Goal: Task Accomplishment & Management: Manage account settings

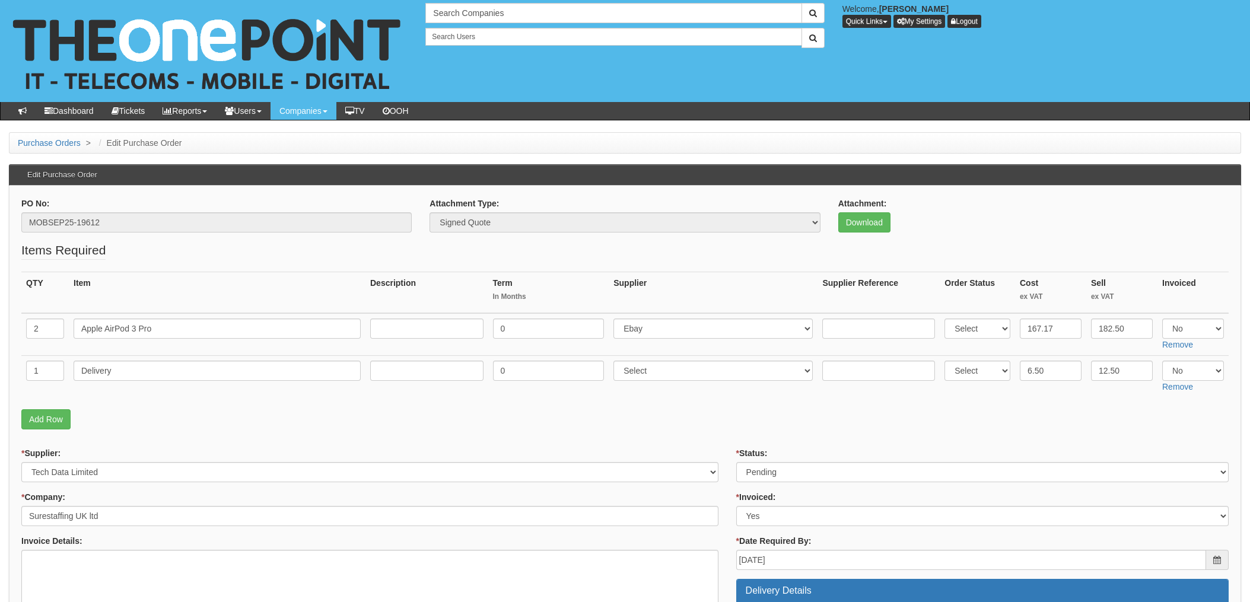
click at [280, 422] on p "Add Row" at bounding box center [624, 419] width 1207 height 20
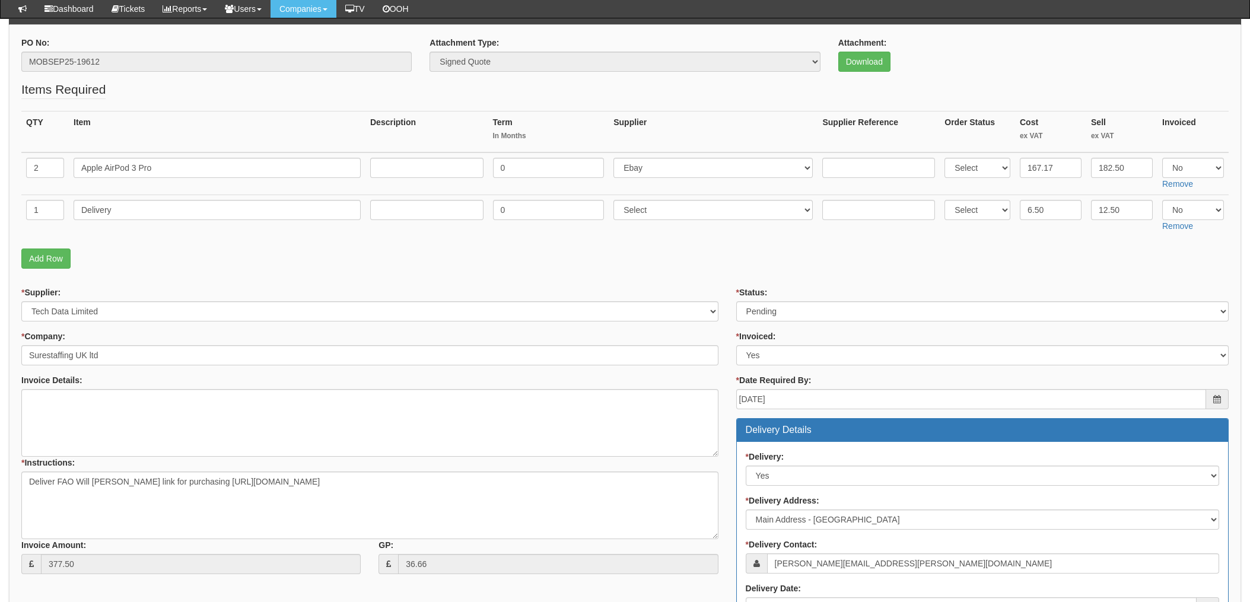
scroll to position [158, 0]
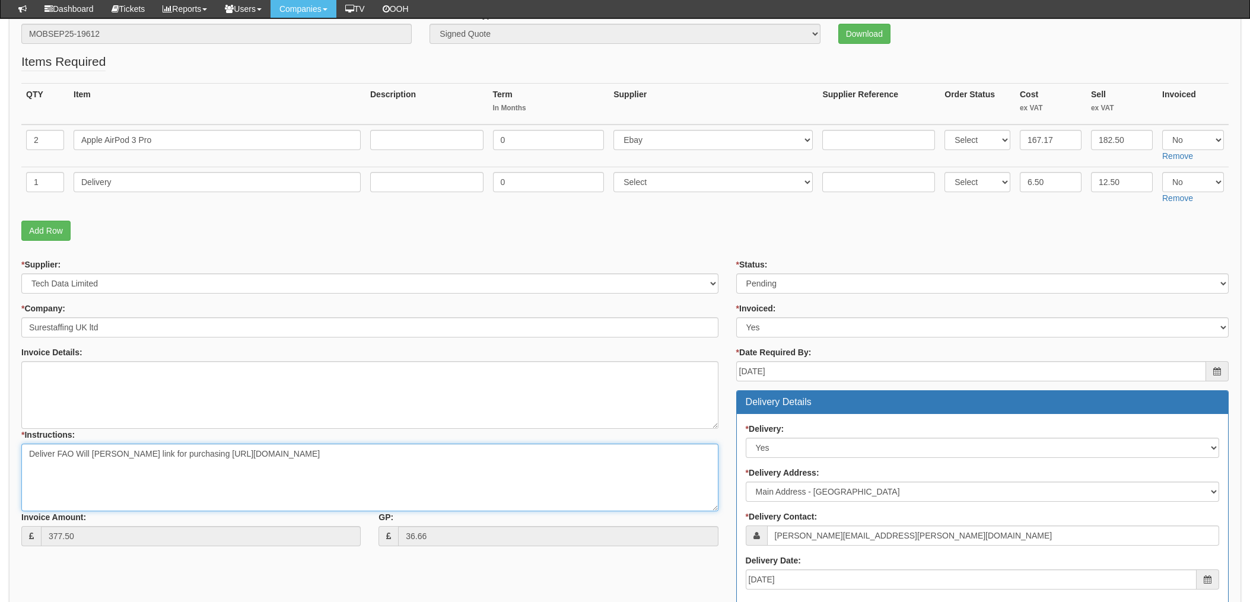
drag, startPoint x: 441, startPoint y: 469, endPoint x: 401, endPoint y: 470, distance: 40.3
click at [401, 470] on textarea "Deliver FAO Will Draper TD link for purchasing https://intouch.tdsynnex.com/InT…" at bounding box center [369, 478] width 697 height 68
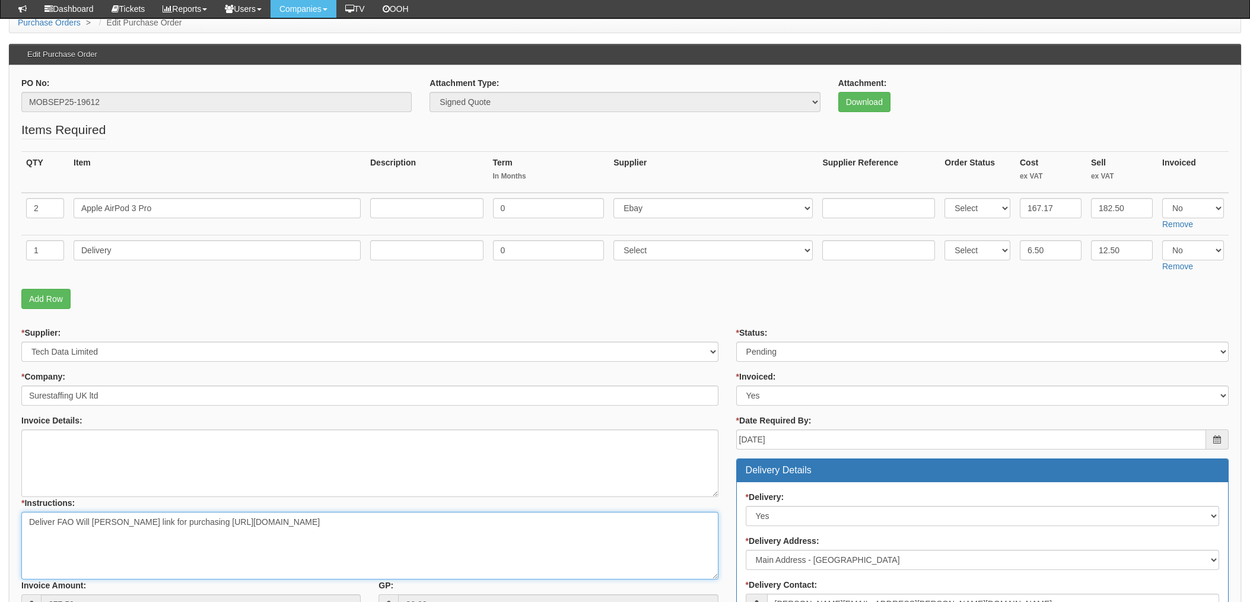
scroll to position [0, 0]
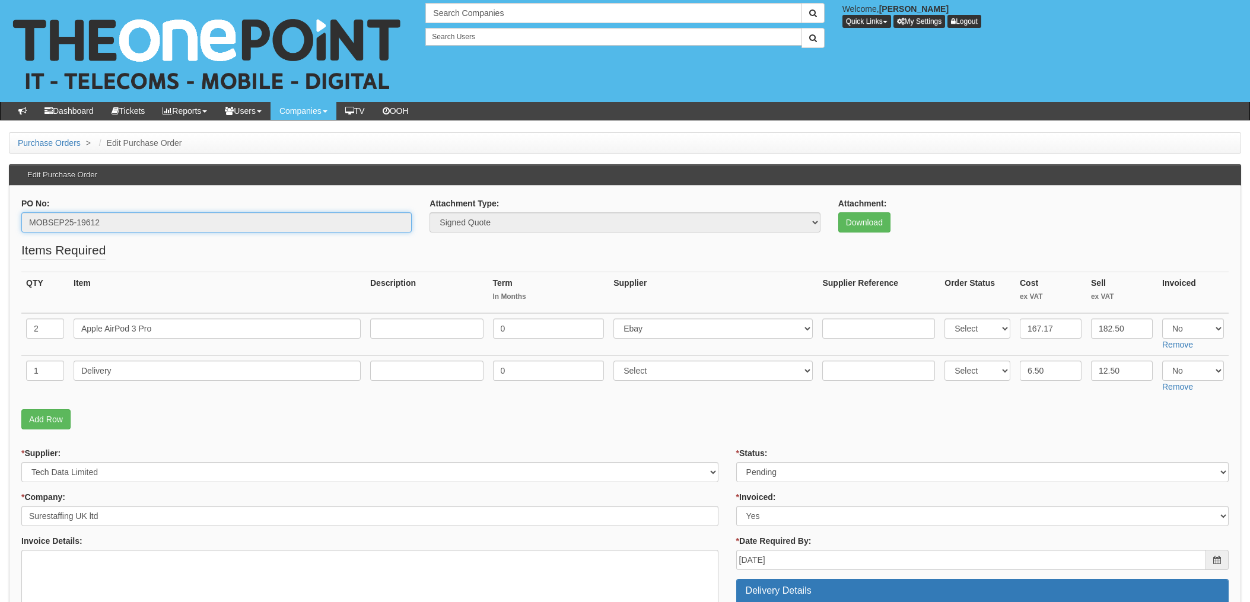
drag, startPoint x: 100, startPoint y: 220, endPoint x: -4, endPoint y: 220, distance: 103.2
click at [0, 220] on html "× Send Email × Add Appointment × Create Ticket × Create Proactive Activity × Ad…" at bounding box center [625, 569] width 1250 height 1139
drag, startPoint x: -4, startPoint y: 220, endPoint x: 88, endPoint y: 219, distance: 91.3
click at [441, 431] on fieldset "Items Required QTY Item Description Term In Months Supplier Supplier Reference …" at bounding box center [624, 338] width 1207 height 194
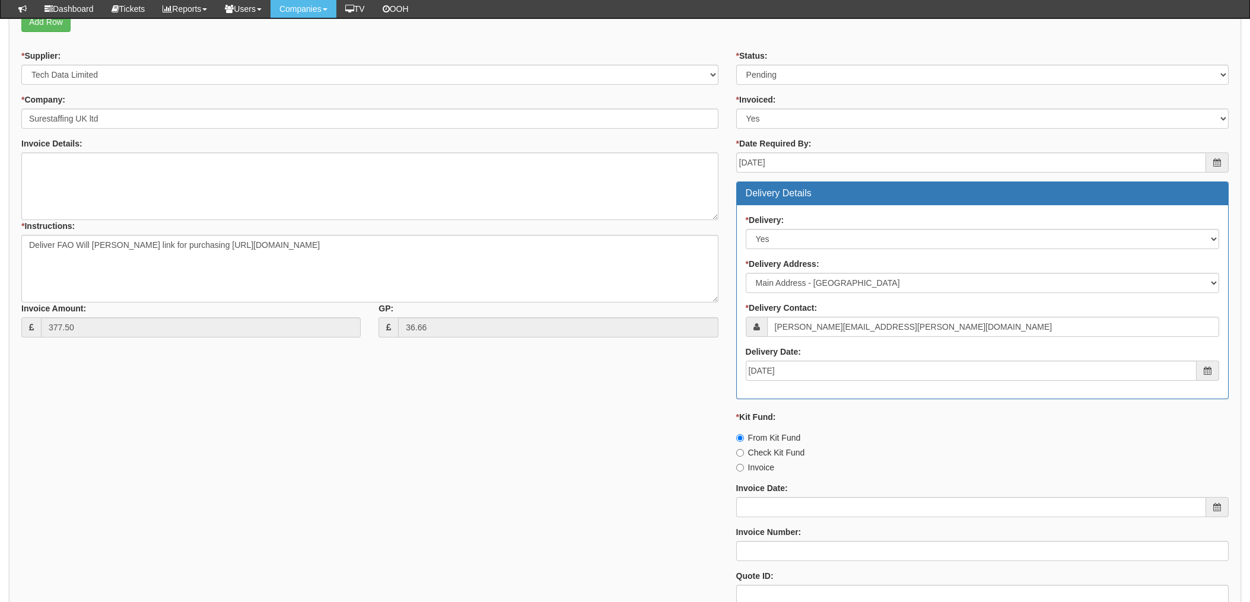
scroll to position [395, 0]
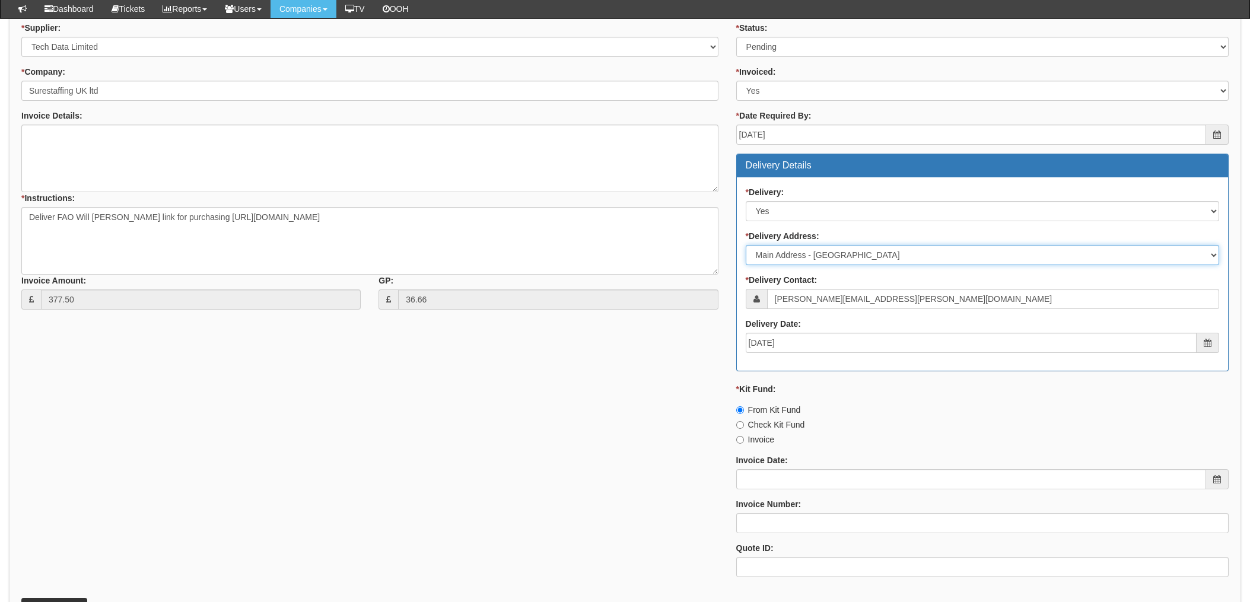
drag, startPoint x: 852, startPoint y: 256, endPoint x: 830, endPoint y: 255, distance: 22.0
click at [830, 255] on select "Select Not Applicable Main Address - HU3 2AA Other" at bounding box center [981, 255] width 473 height 20
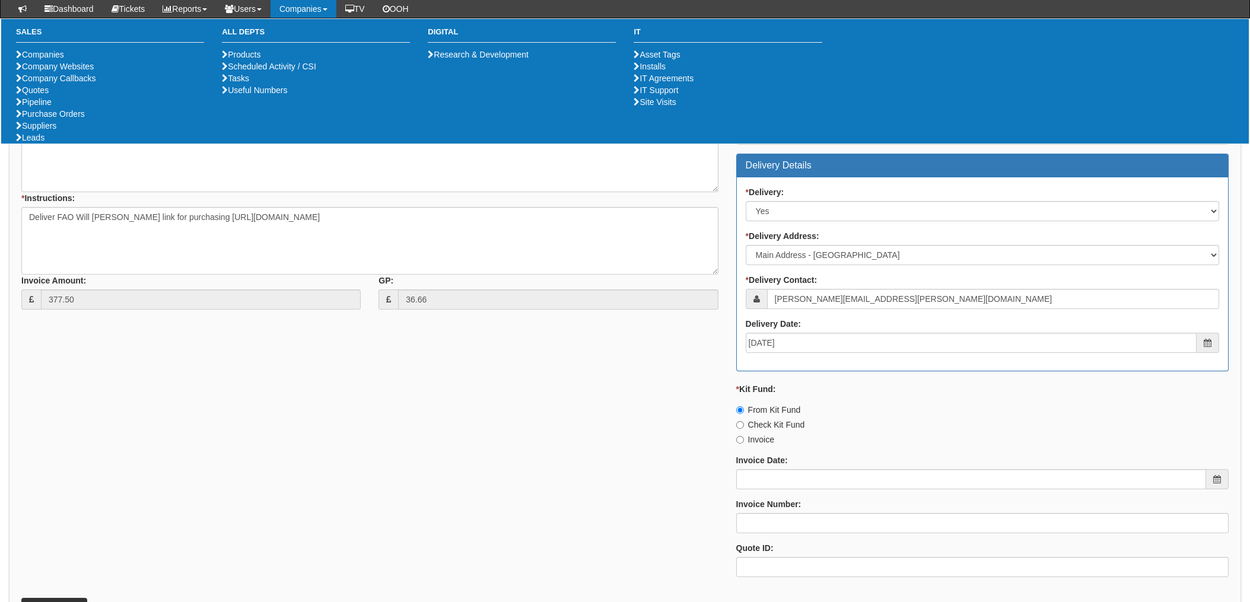
click at [648, 428] on div "* Supplier: Select 123 REG.co.uk 1Password 3 4Gon AA Jones Electric Ltd Abzorb …" at bounding box center [624, 304] width 1225 height 564
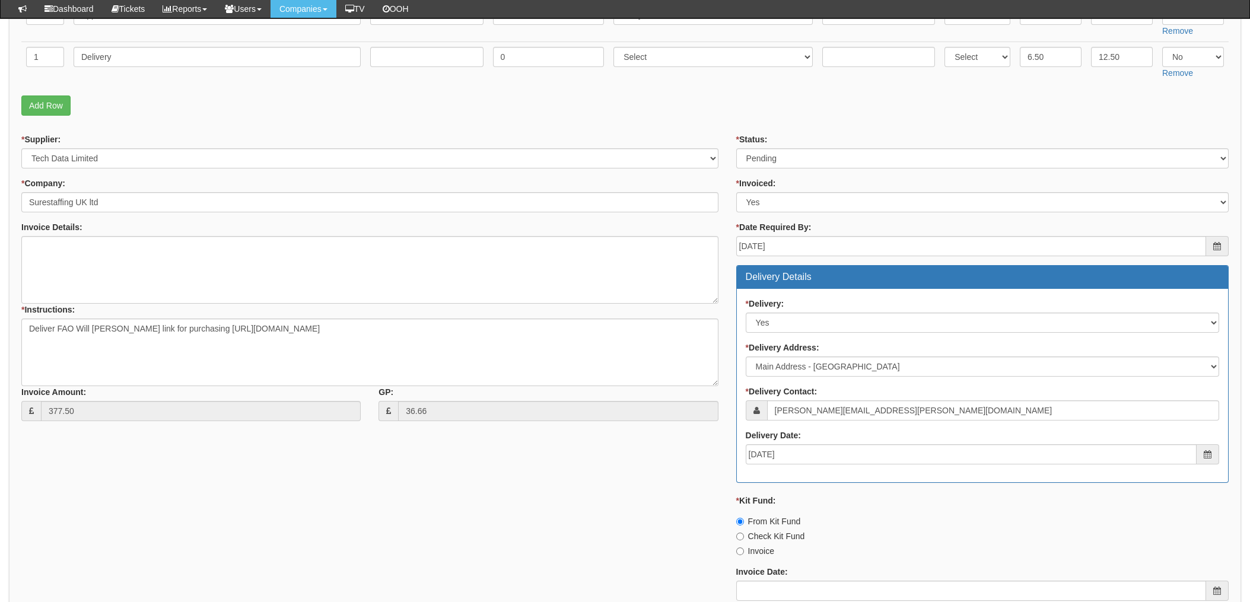
scroll to position [316, 0]
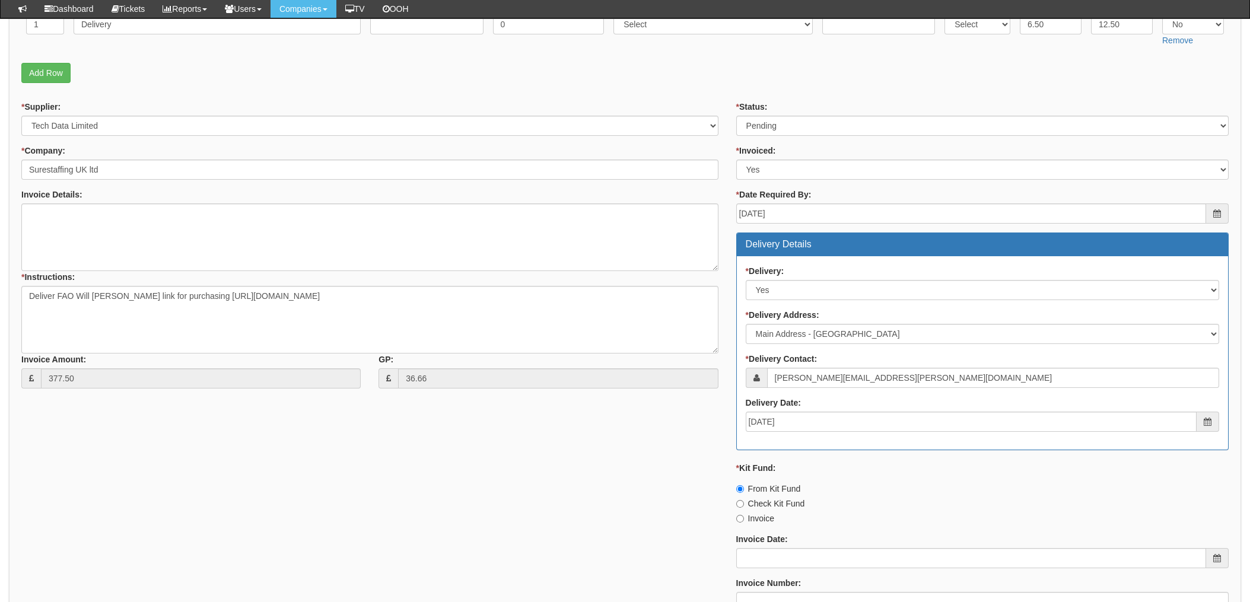
click at [533, 487] on div "* Supplier: Select 123 REG.co.uk 1Password 3 4Gon AA Jones Electric Ltd Abzorb …" at bounding box center [624, 383] width 1225 height 564
click at [1210, 331] on select "Select Not Applicable Main Address - HU3 2AA Other" at bounding box center [981, 334] width 473 height 20
click at [575, 521] on div "* Supplier: Select 123 REG.co.uk 1Password 3 4Gon AA Jones Electric Ltd Abzorb …" at bounding box center [624, 383] width 1225 height 564
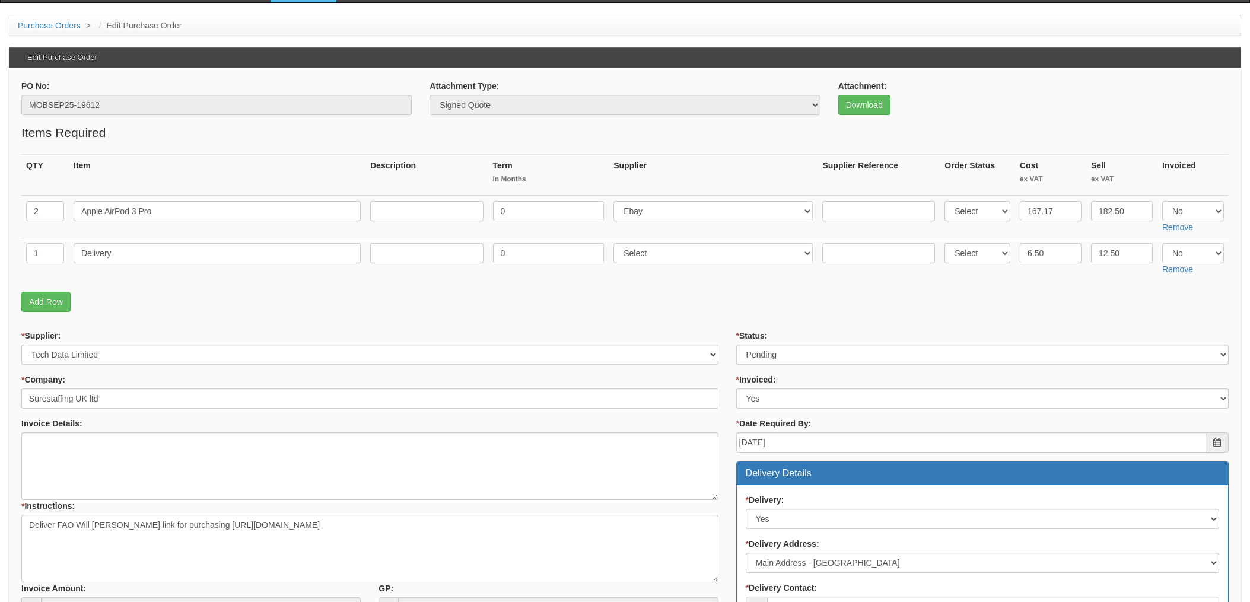
scroll to position [79, 0]
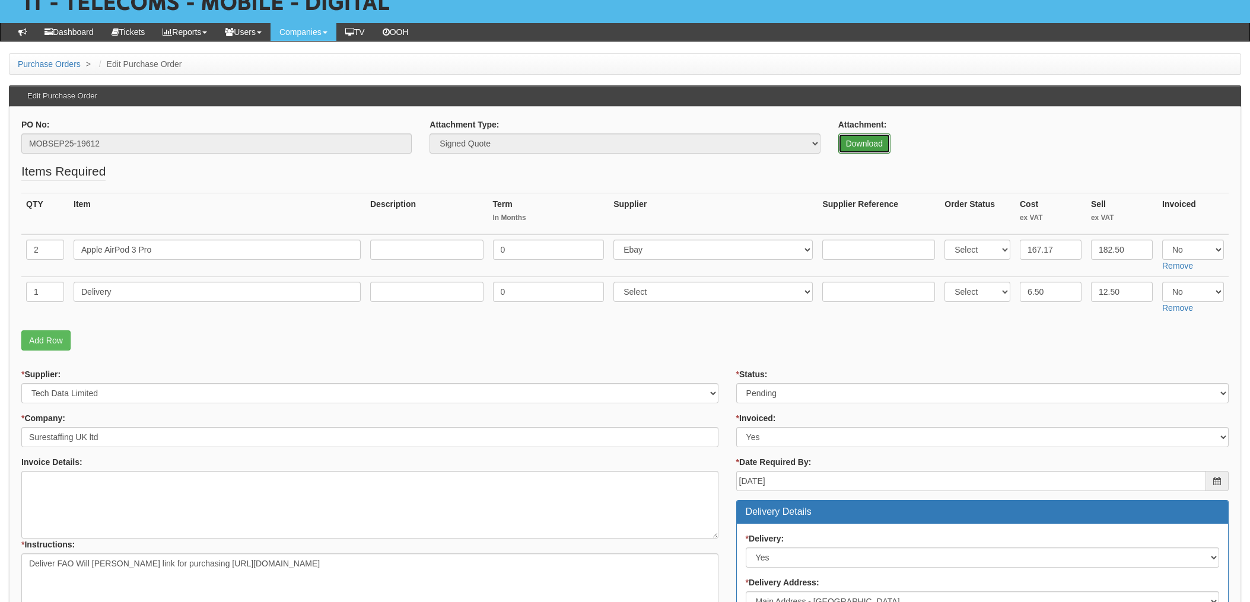
click at [868, 141] on link "Download" at bounding box center [864, 143] width 52 height 20
click at [870, 141] on link "Download" at bounding box center [864, 143] width 52 height 20
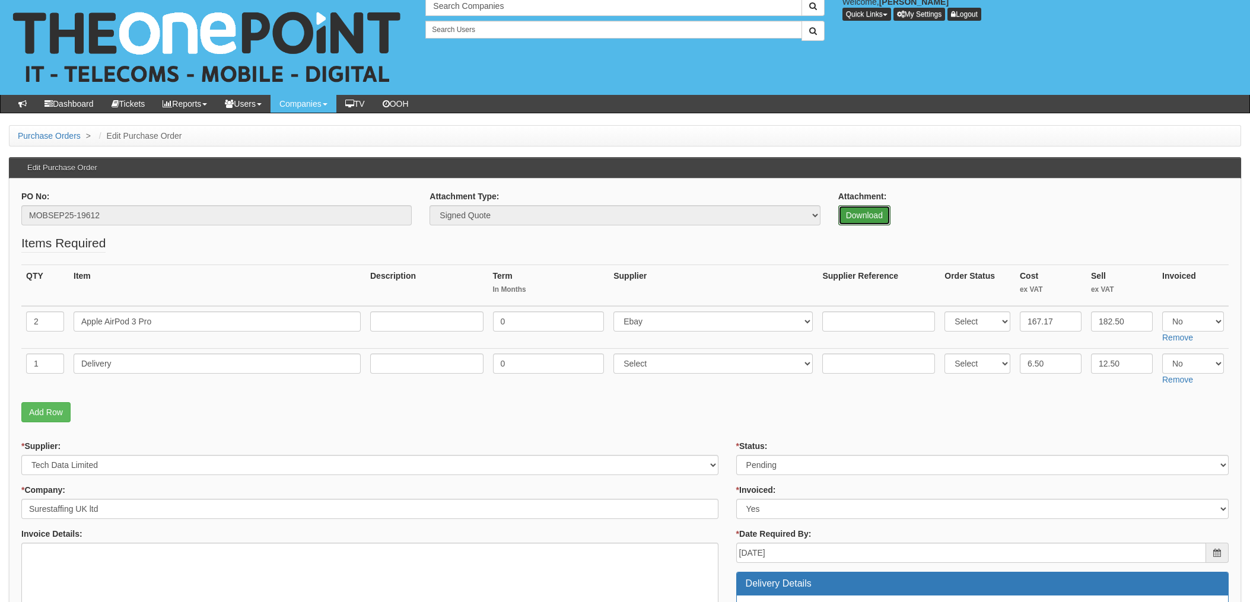
scroll to position [0, 0]
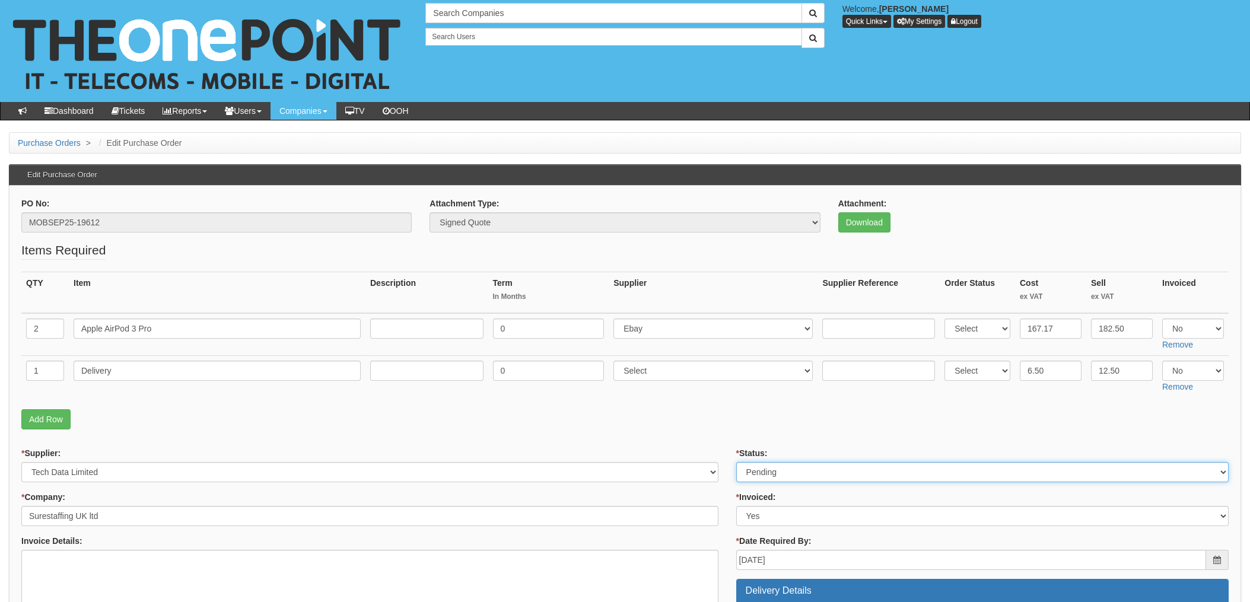
click at [786, 473] on select "Select Approved Completed Delivered Invoiced Ordered Ordered to site Part Order…" at bounding box center [982, 472] width 492 height 20
select select "8"
click at [736, 462] on select "Select Approved Completed Delivered Invoiced Ordered Ordered to site Part Order…" at bounding box center [982, 472] width 492 height 20
click at [708, 407] on fieldset "Items Required QTY Item Description Term In Months Supplier Supplier Reference …" at bounding box center [624, 338] width 1207 height 194
click at [773, 515] on select "Select Yes No N/A STB (part of order)" at bounding box center [982, 516] width 492 height 20
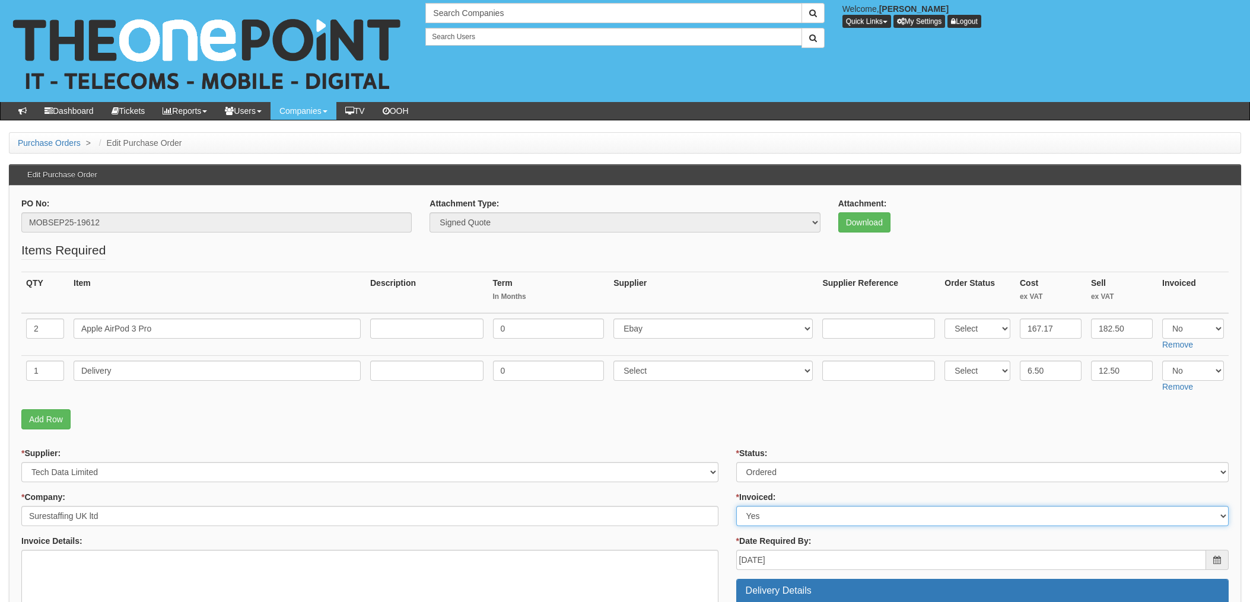
select select "2"
click at [736, 506] on select "Select Yes No N/A STB (part of order)" at bounding box center [982, 516] width 492 height 20
click at [712, 423] on p "Add Row" at bounding box center [624, 419] width 1207 height 20
click at [656, 327] on select "Select 123 REG.co.uk 1Password 3 4Gon AA Jones Electric Ltd Abzorb Access Group…" at bounding box center [712, 328] width 199 height 20
select select "19"
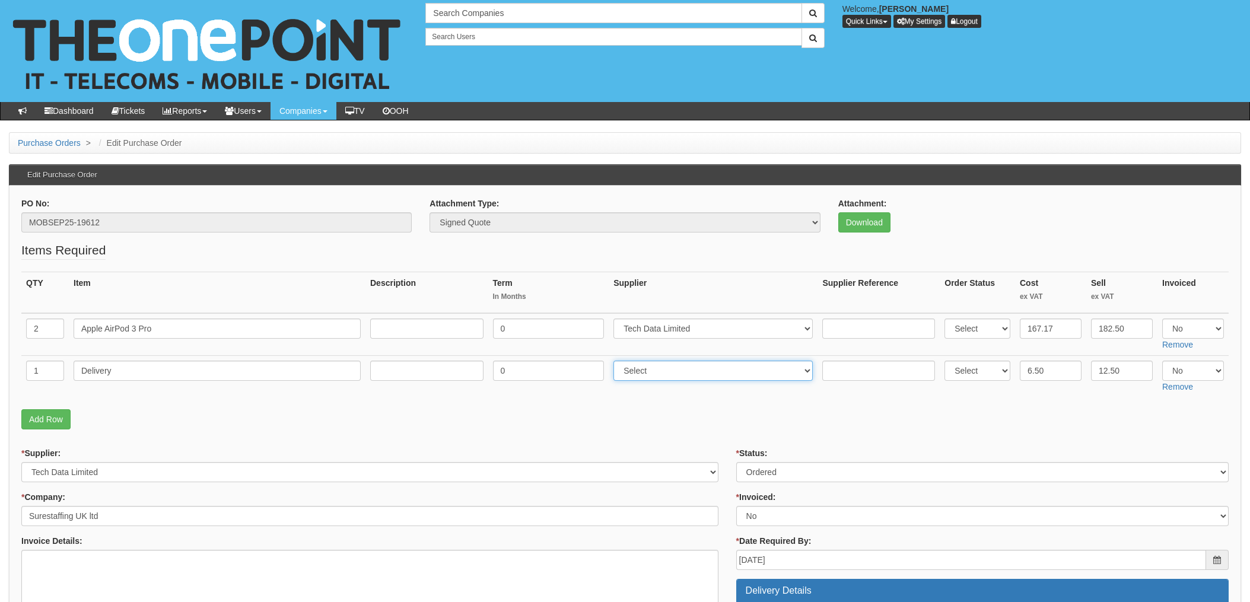
click at [669, 369] on select "Select 123 REG.co.uk 1Password 3 4Gon AA Jones Electric Ltd Abzorb Access Group…" at bounding box center [712, 371] width 199 height 20
select select "19"
click at [617, 361] on select "Select 123 REG.co.uk 1Password 3 4Gon AA Jones Electric Ltd Abzorb Access Group…" at bounding box center [712, 371] width 199 height 20
click at [856, 326] on input "text" at bounding box center [878, 328] width 113 height 20
click at [488, 423] on p "Add Row" at bounding box center [624, 419] width 1207 height 20
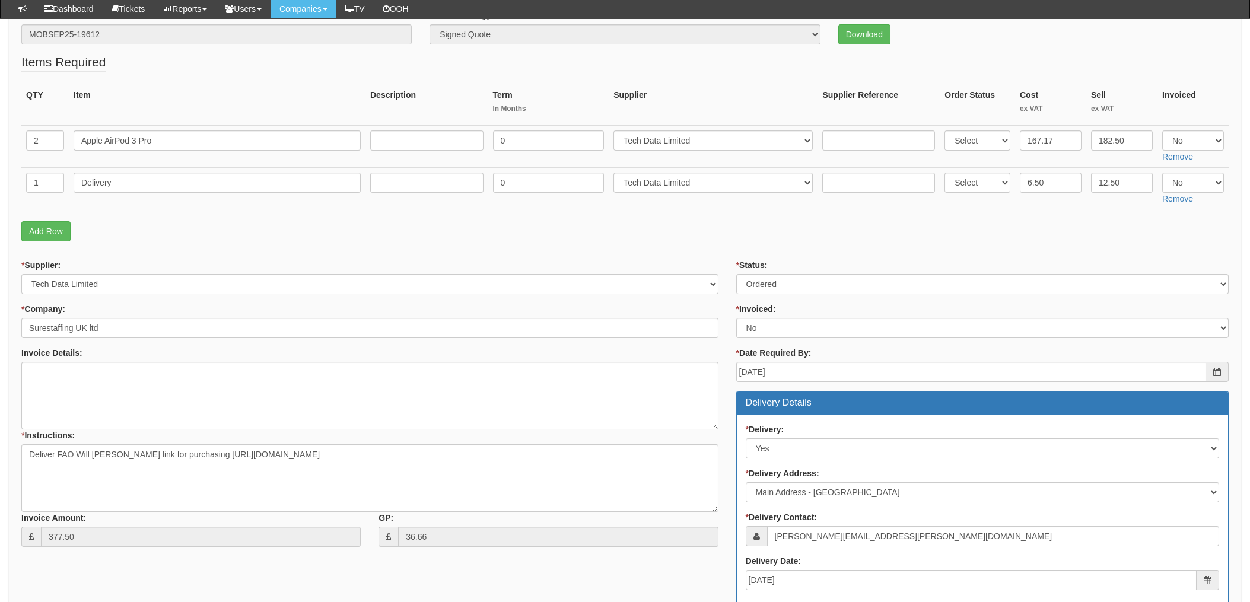
scroll to position [158, 0]
paste input "MOBSEP25-19612"
type input "MOBSEP25-19612"
drag, startPoint x: 461, startPoint y: 136, endPoint x: 215, endPoint y: 116, distance: 246.9
click at [215, 116] on table "QTY Item Description Term In Months Supplier Supplier Reference Order Status Co…" at bounding box center [624, 146] width 1207 height 126
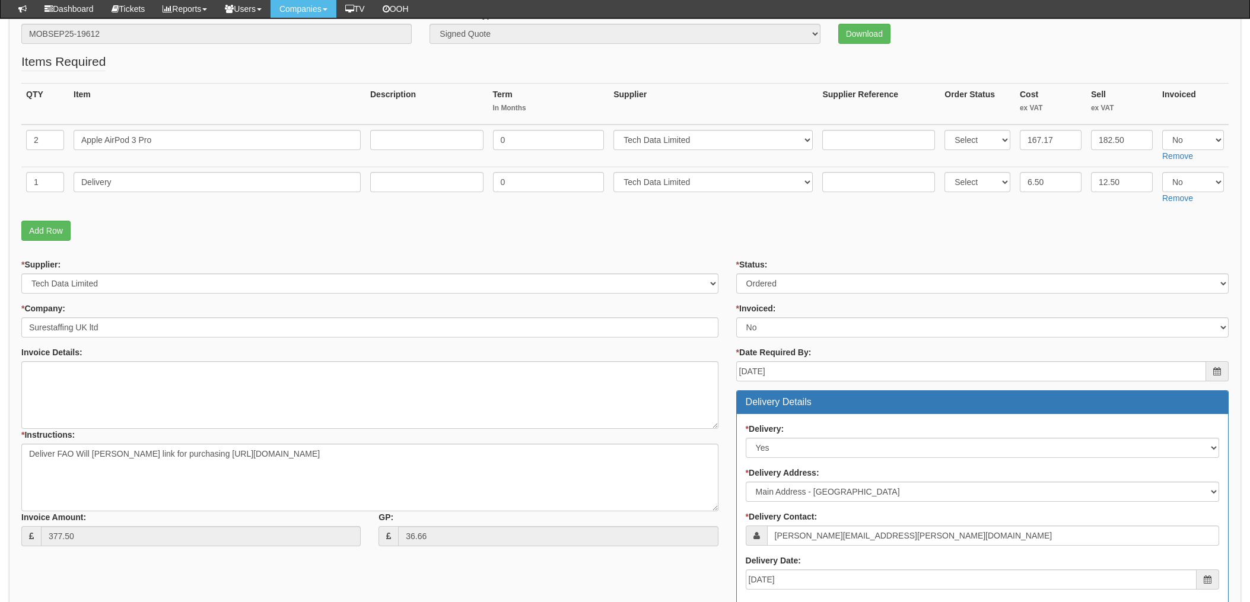
click at [493, 232] on p "Add Row" at bounding box center [624, 231] width 1207 height 20
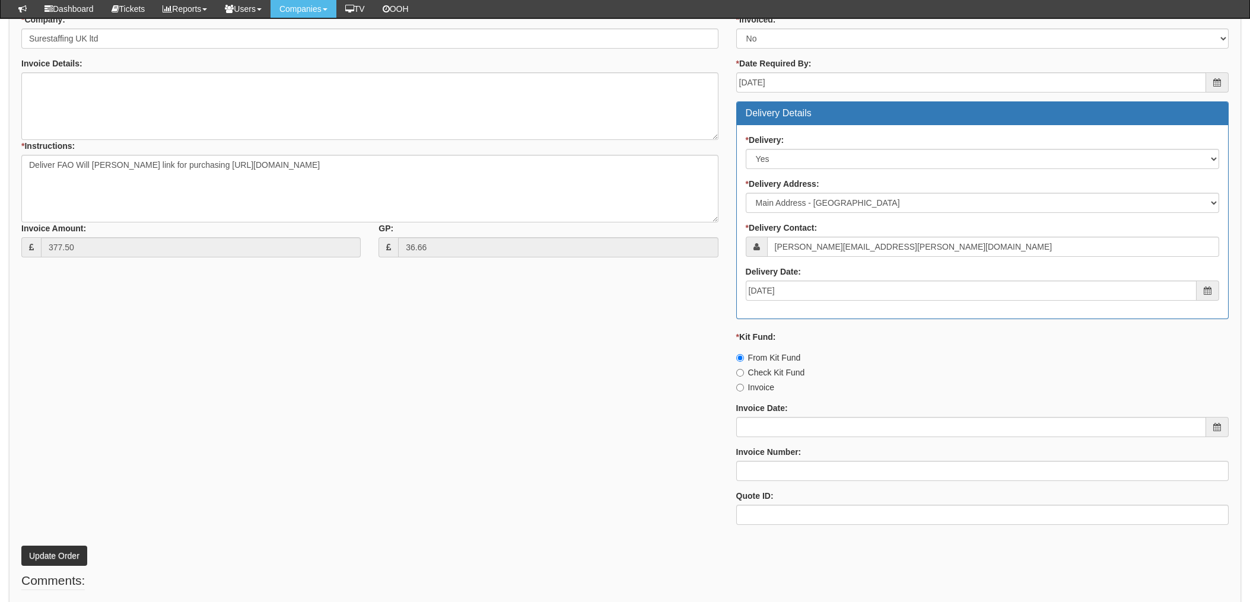
scroll to position [474, 0]
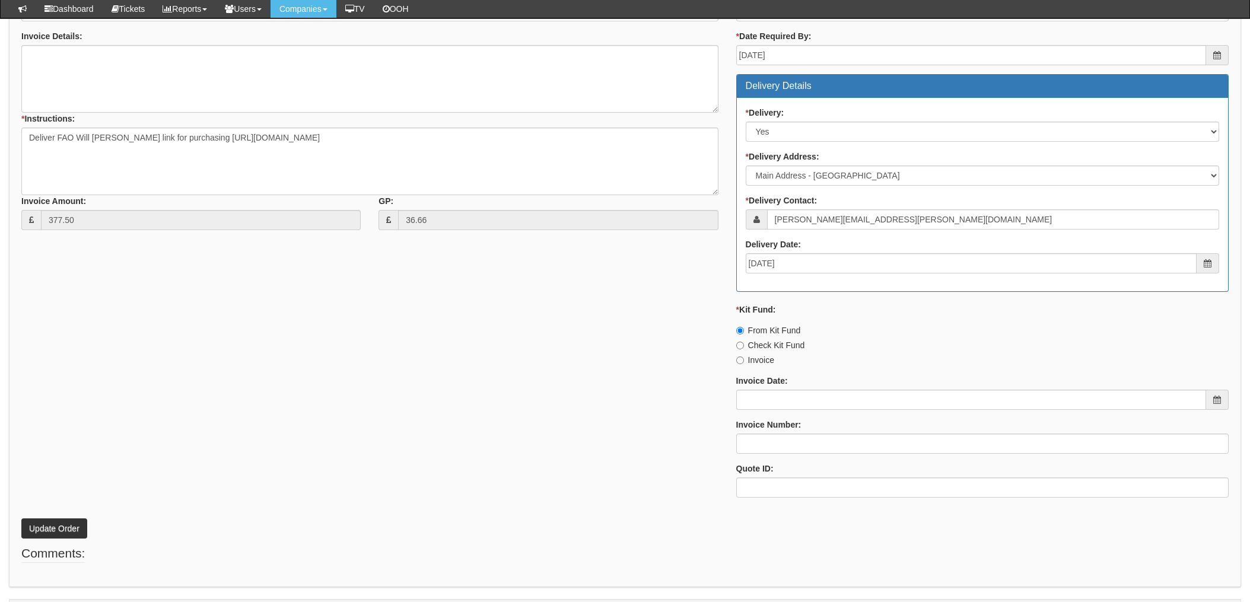
click at [445, 403] on div "* Supplier: Select 123 REG.co.uk 1Password 3 4Gon AA Jones Electric Ltd Abzorb …" at bounding box center [624, 224] width 1225 height 564
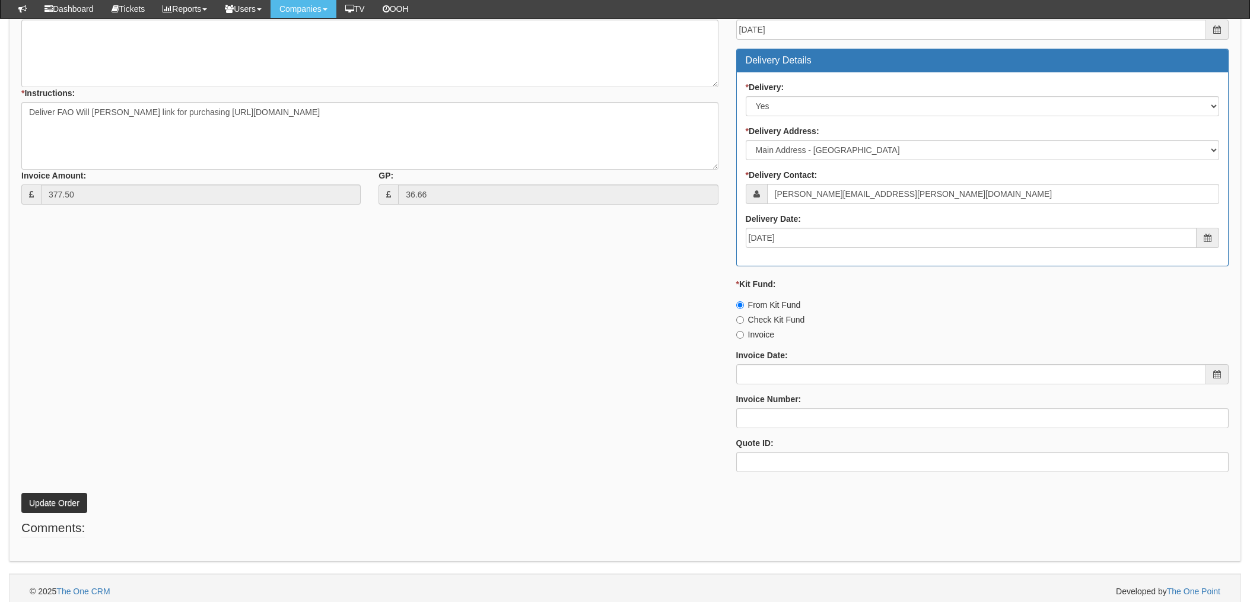
scroll to position [507, 0]
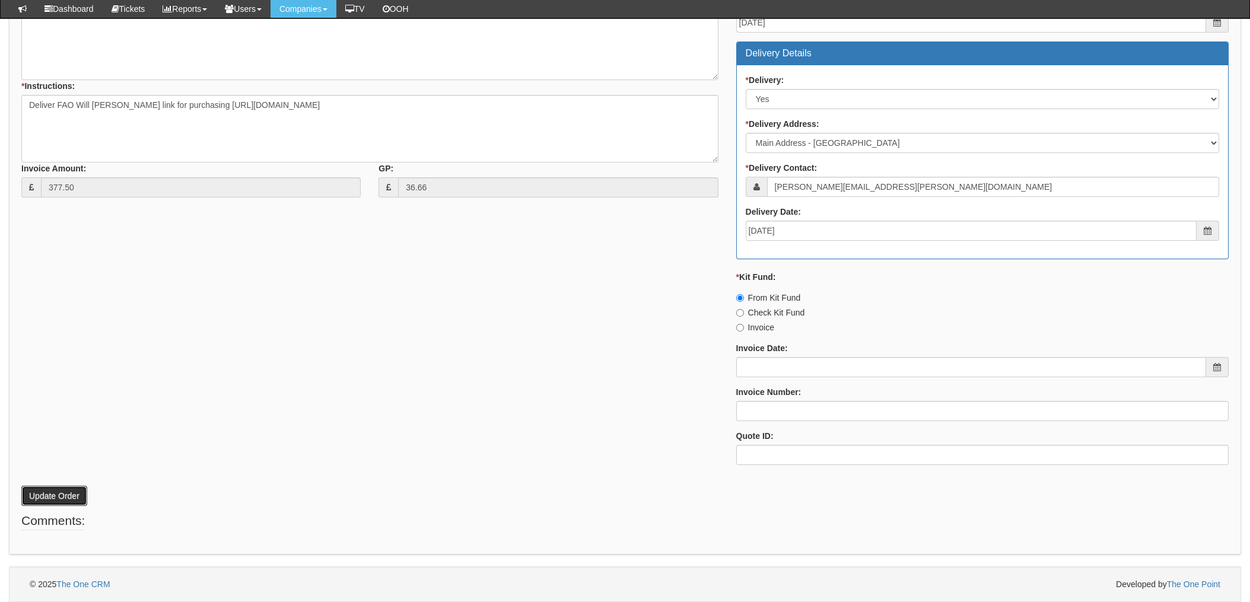
click at [42, 490] on button "Update Order" at bounding box center [54, 496] width 66 height 20
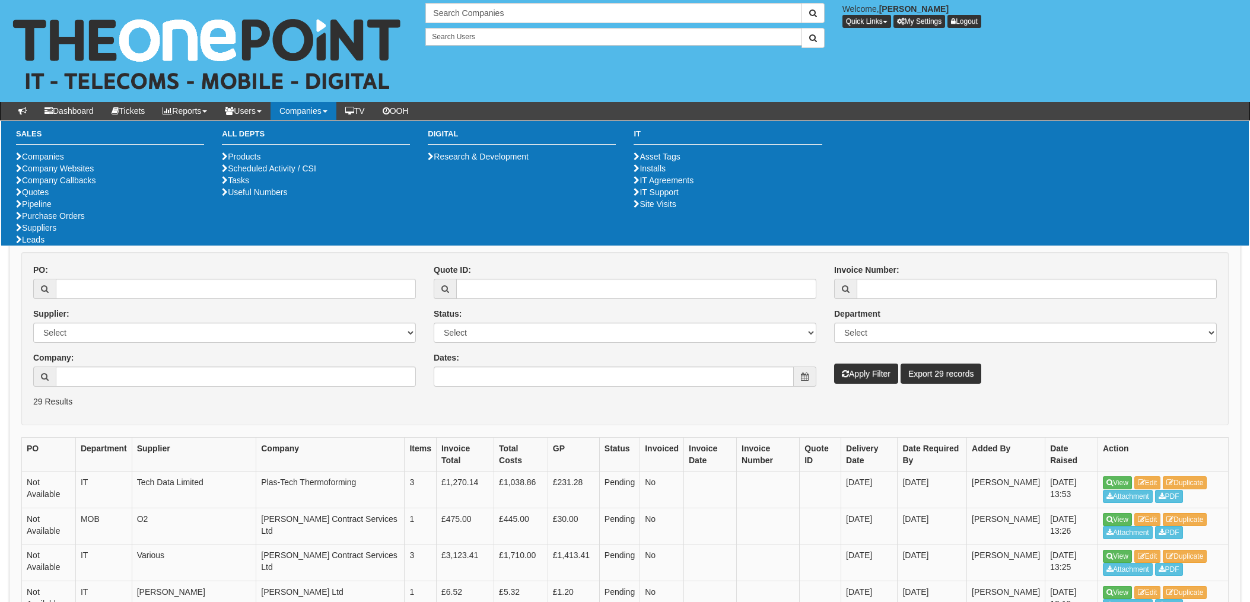
click at [144, 411] on form "PO: Supplier: Select 123 REG.co.uk 1Password 3 4Gon AA Jones Electric Ltd Abzor…" at bounding box center [624, 338] width 1207 height 173
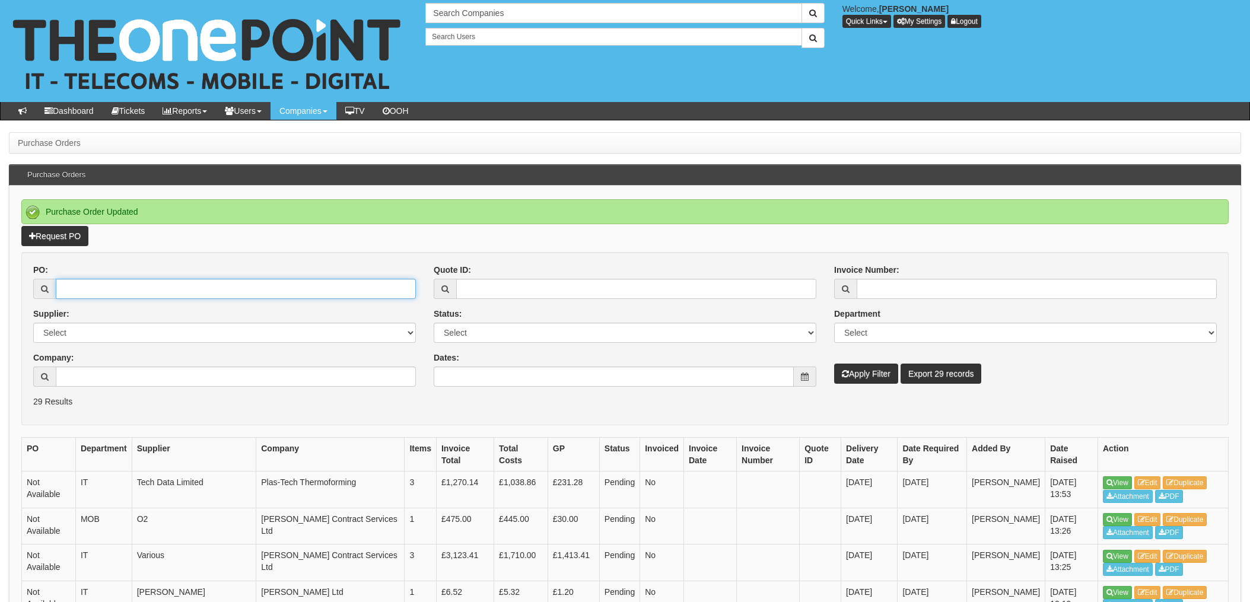
click at [131, 290] on input "PO:" at bounding box center [236, 289] width 360 height 20
type input "19612"
click at [834, 364] on button "Apply Filter" at bounding box center [866, 374] width 64 height 20
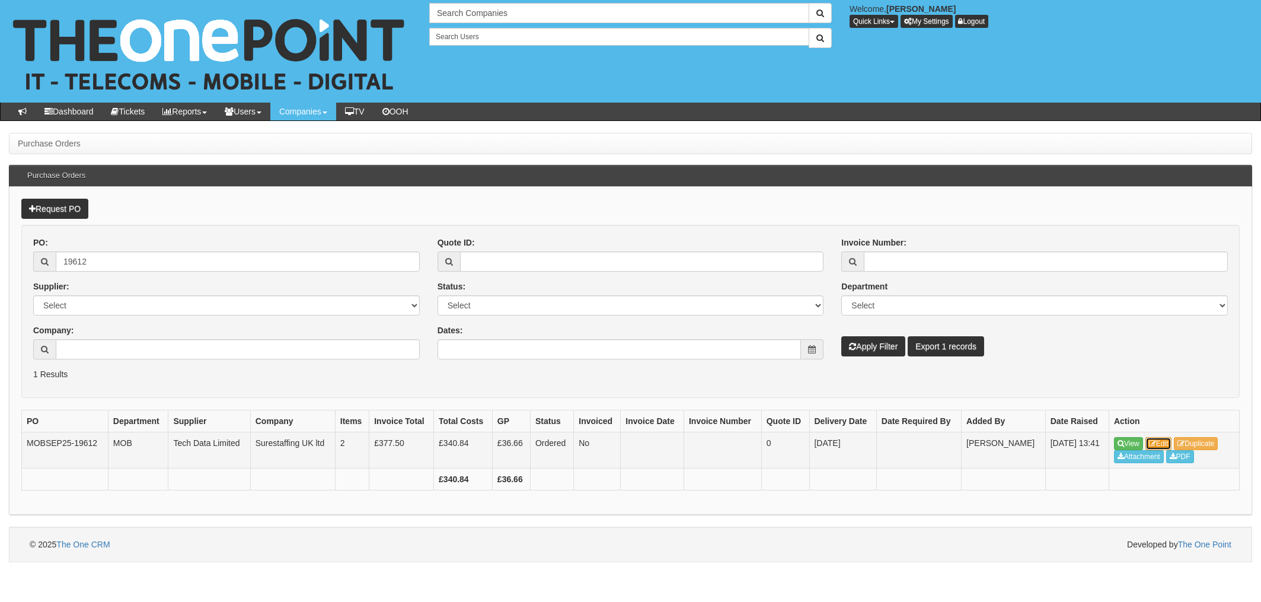
click at [1167, 442] on link "Edit" at bounding box center [1159, 443] width 27 height 13
